Goal: Connect with others: Connect with others

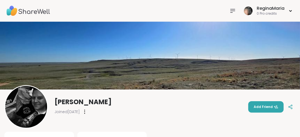
click at [232, 6] on nav at bounding box center [232, 10] width 11 height 11
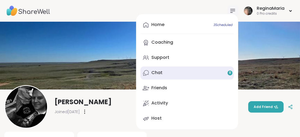
click at [161, 72] on div "Chat 8" at bounding box center [156, 73] width 11 height 6
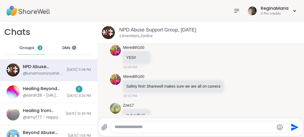
scroll to position [194, 0]
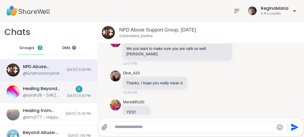
click at [76, 90] on div "3" at bounding box center [79, 89] width 7 height 7
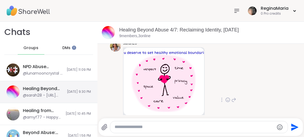
scroll to position [600, 0]
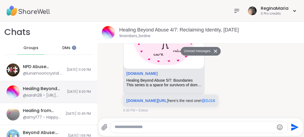
click at [64, 47] on span "DMs" at bounding box center [66, 47] width 8 height 5
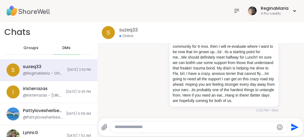
click at [233, 9] on icon at bounding box center [236, 11] width 7 height 7
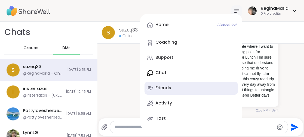
click at [157, 87] on div "Friends" at bounding box center [163, 88] width 16 height 6
